Goal: Task Accomplishment & Management: Manage account settings

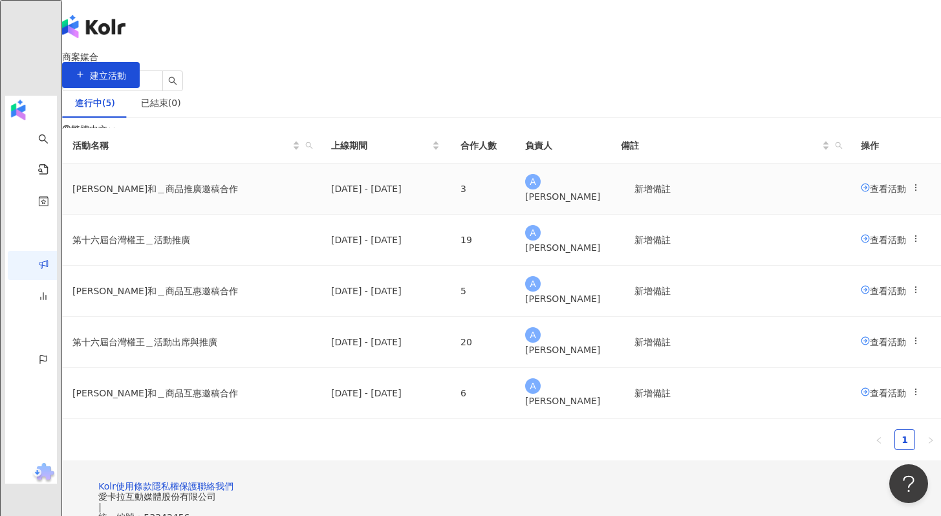
click at [861, 193] on span "查看活動" at bounding box center [883, 188] width 45 height 10
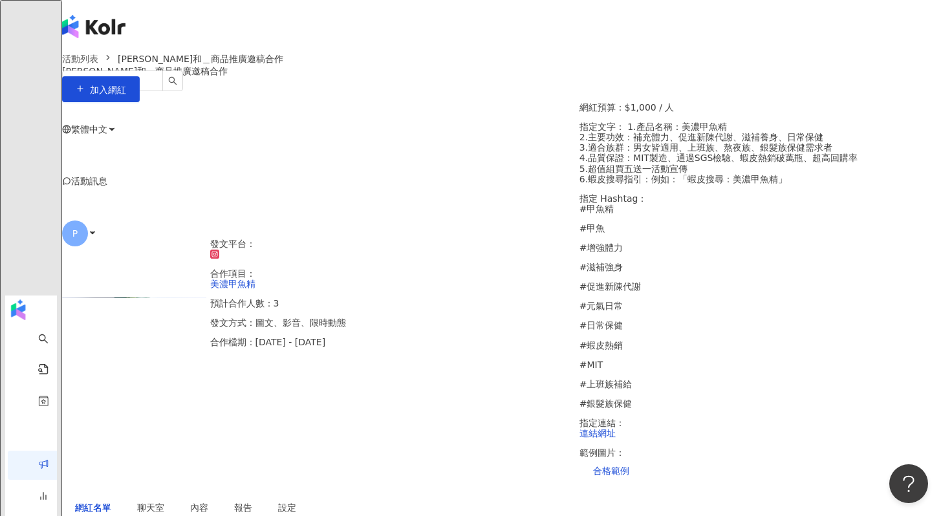
click at [164, 503] on span "聊天室" at bounding box center [150, 507] width 27 height 9
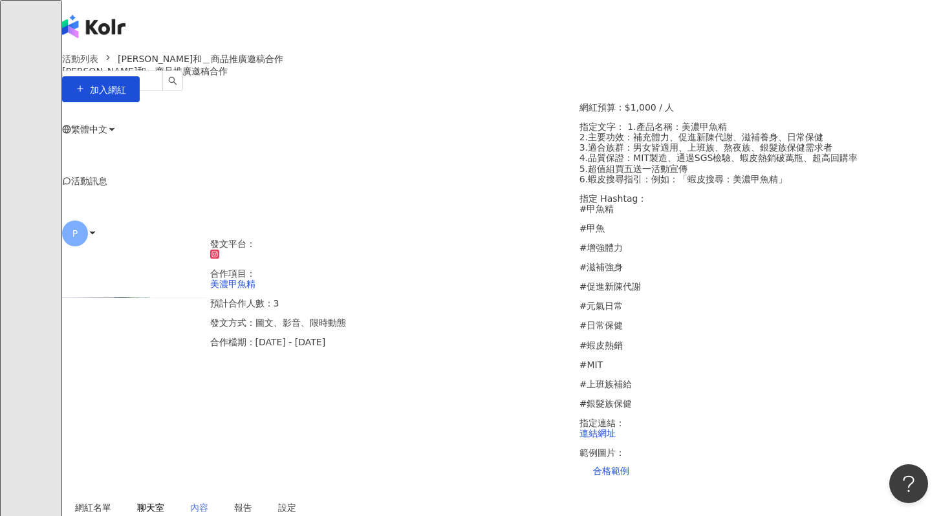
click at [221, 493] on div "內容" at bounding box center [199, 508] width 44 height 30
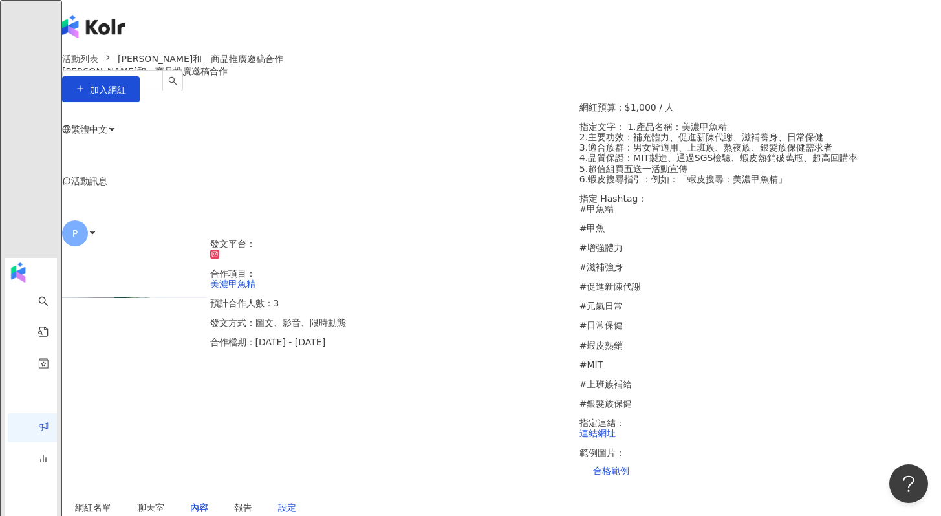
click at [296, 500] on div "設定" at bounding box center [287, 507] width 18 height 14
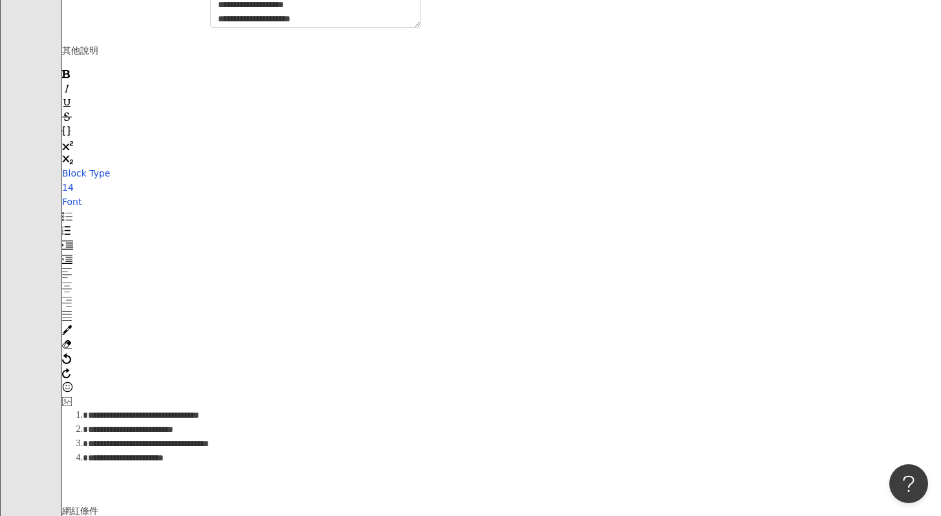
scroll to position [1830, 0]
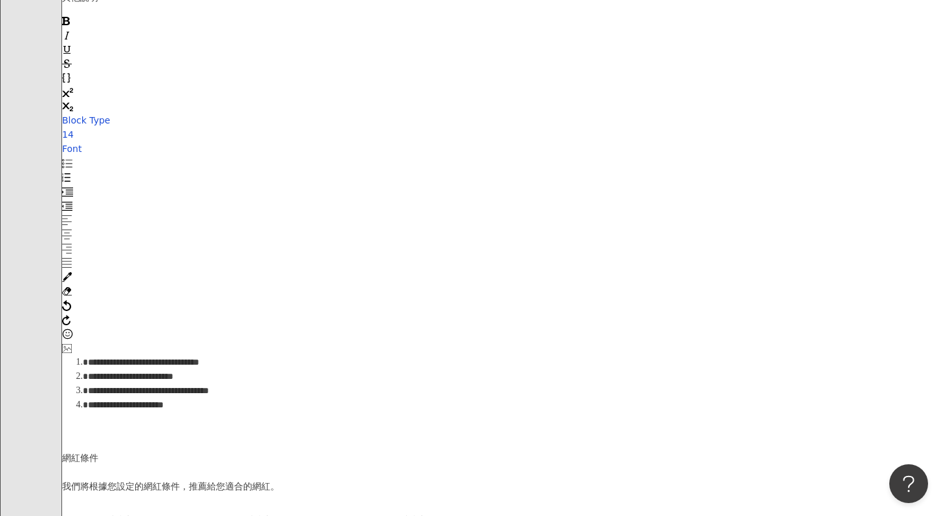
scroll to position [1863, 0]
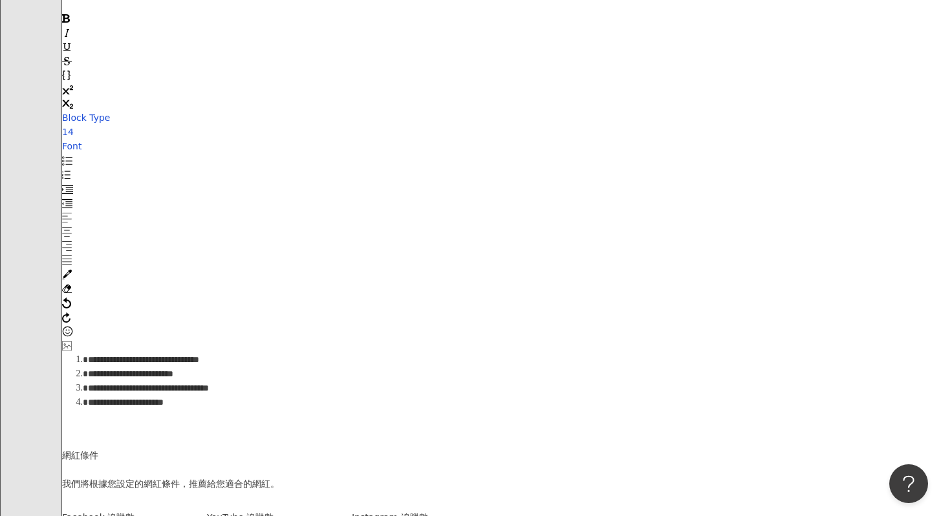
type input "*****"
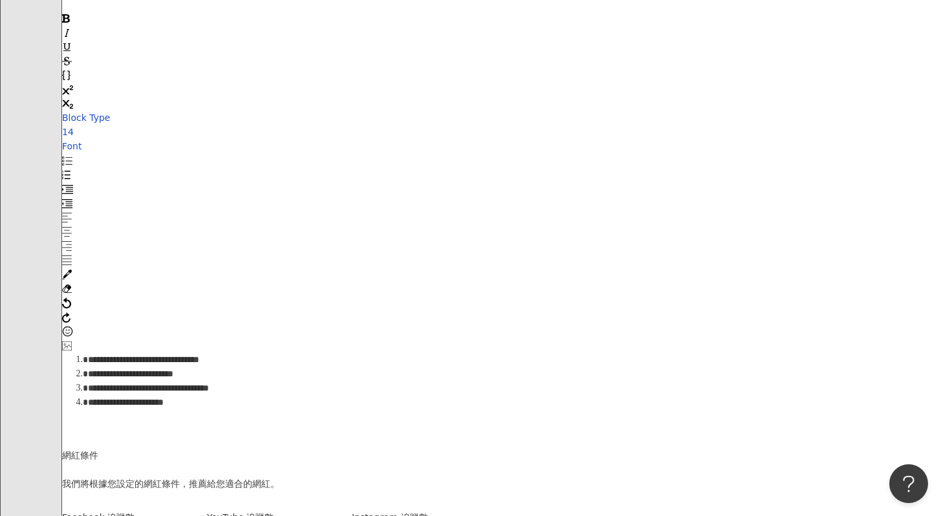
type input "*****"
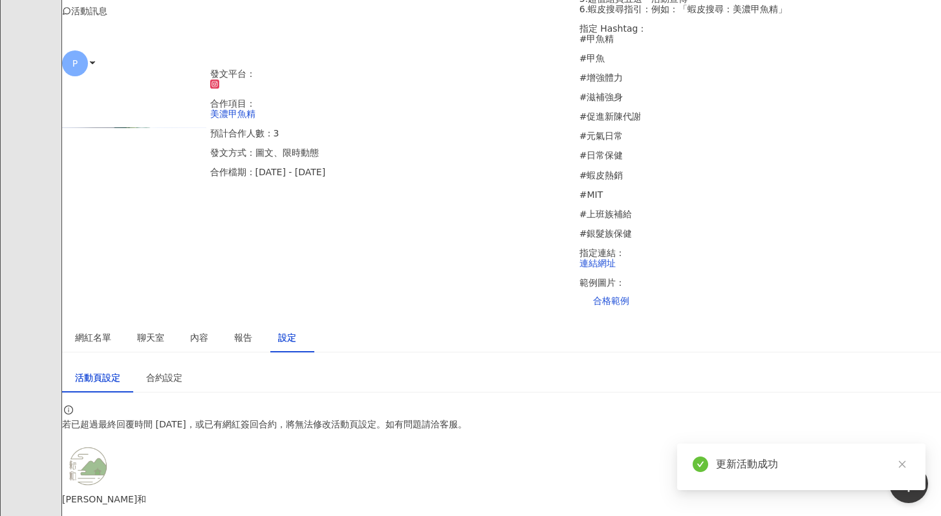
scroll to position [0, 0]
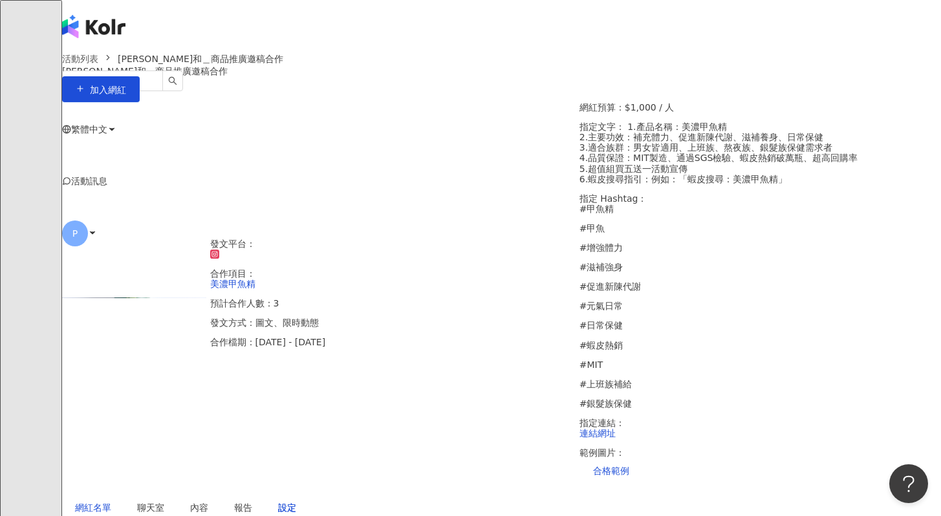
click at [111, 500] on div "網紅名單" at bounding box center [93, 507] width 36 height 14
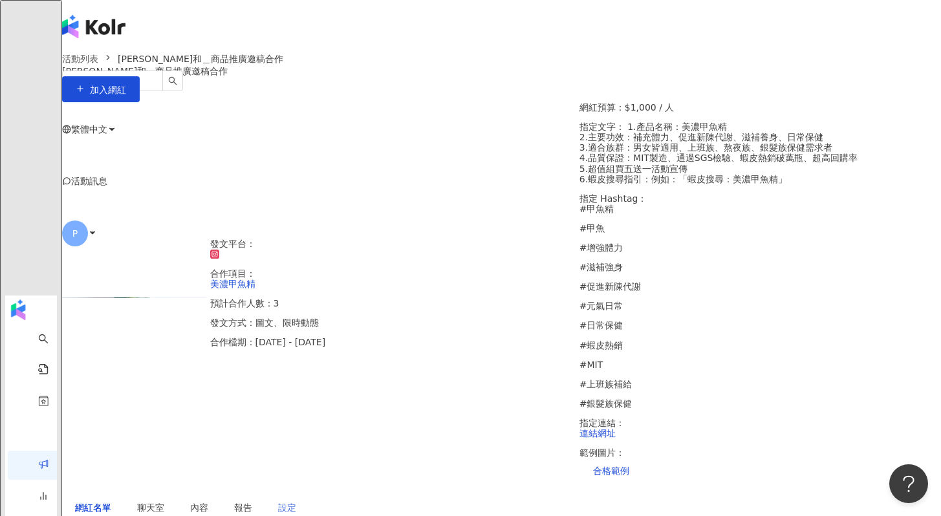
click at [309, 493] on div "設定" at bounding box center [287, 508] width 44 height 30
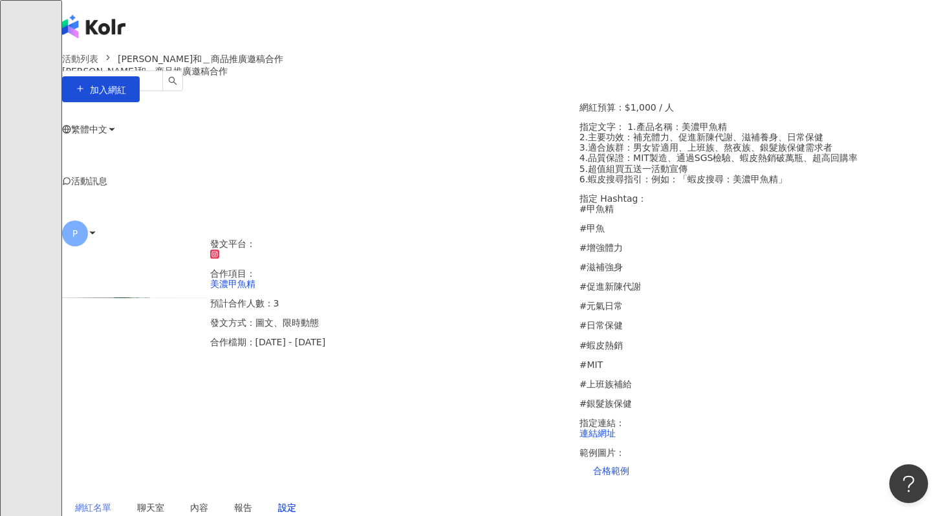
click at [119, 493] on div "網紅名單" at bounding box center [93, 508] width 62 height 30
